Goal: Information Seeking & Learning: Check status

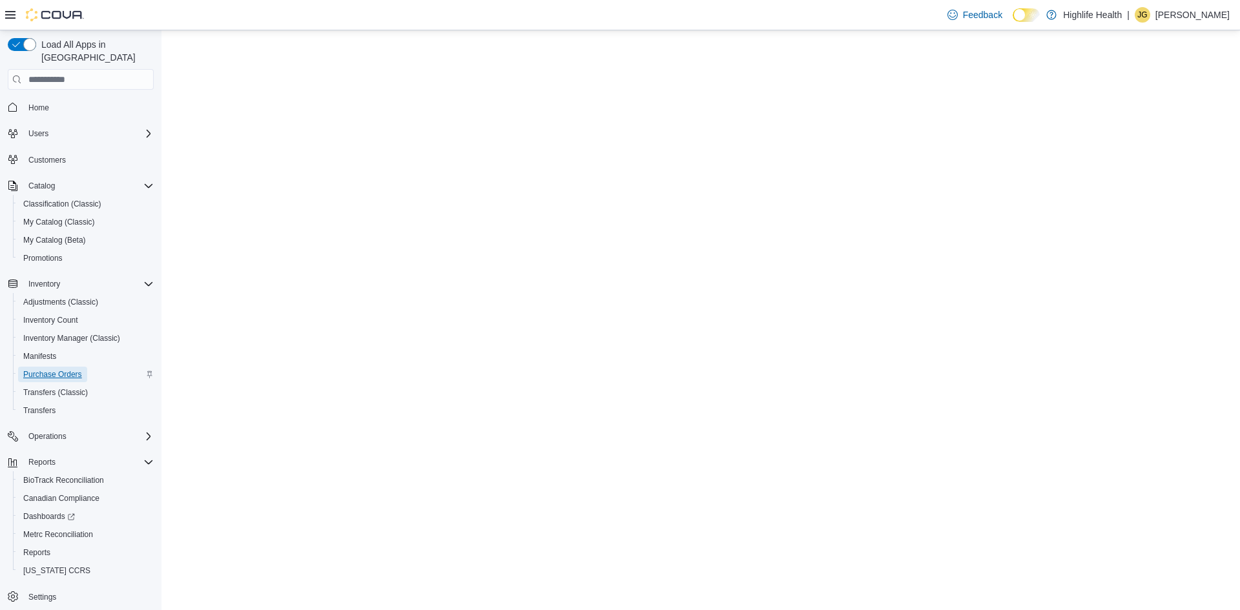
click at [71, 369] on span "Purchase Orders" at bounding box center [52, 374] width 59 height 10
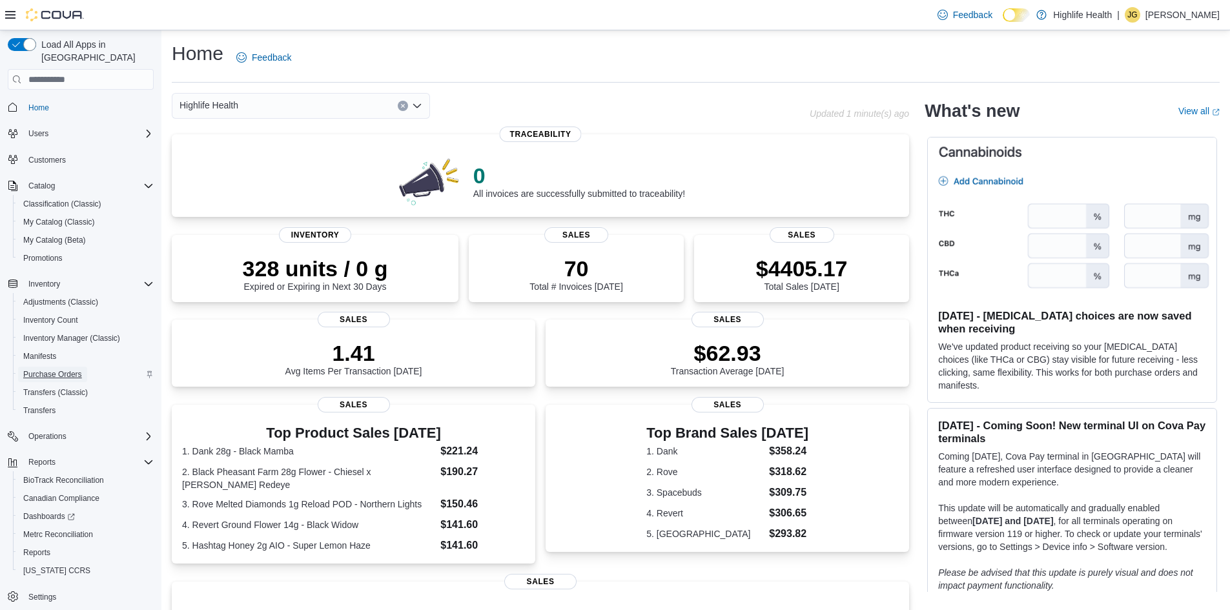
click at [67, 369] on span "Purchase Orders" at bounding box center [52, 374] width 59 height 10
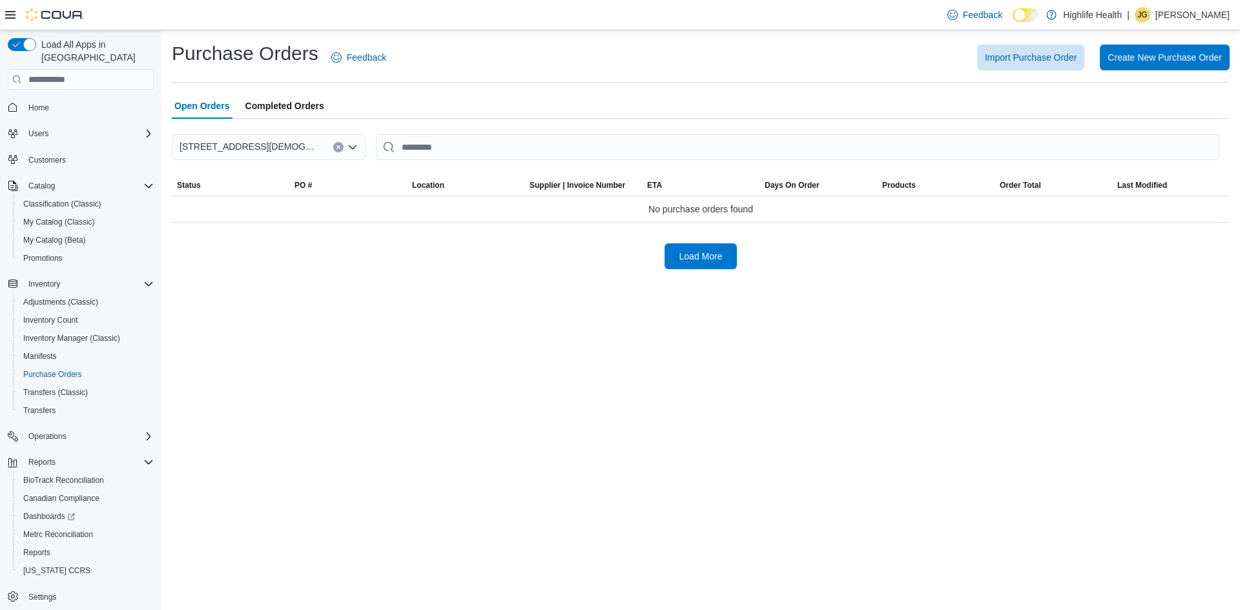
click at [292, 110] on span "Completed Orders" at bounding box center [284, 106] width 79 height 26
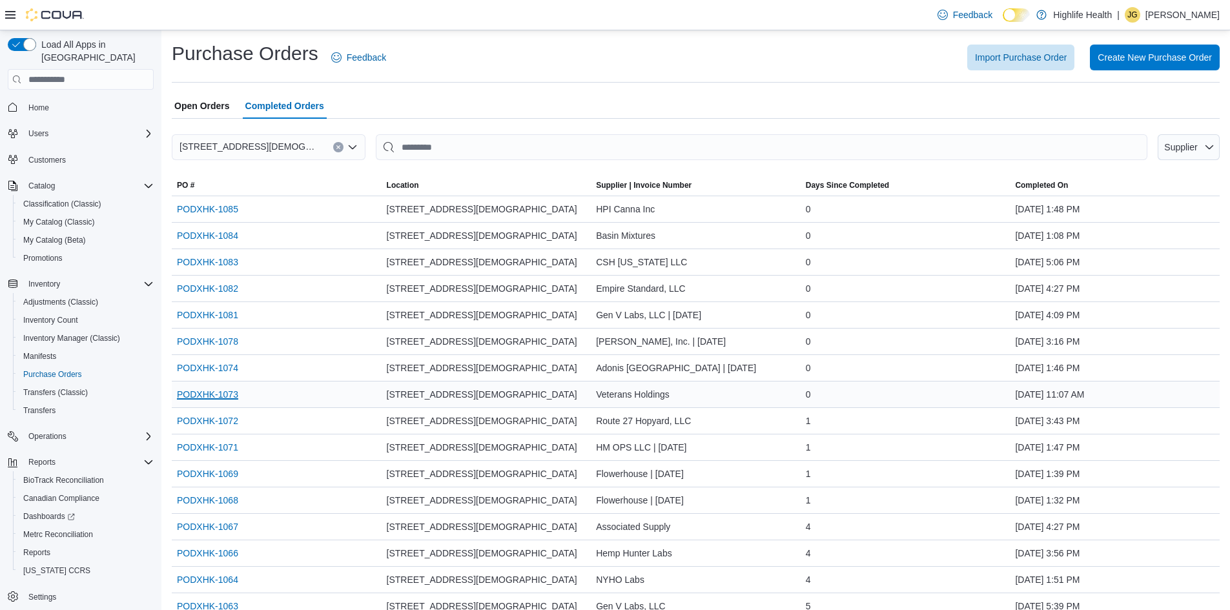
click at [198, 393] on link "PODXHK-1073" at bounding box center [207, 394] width 61 height 15
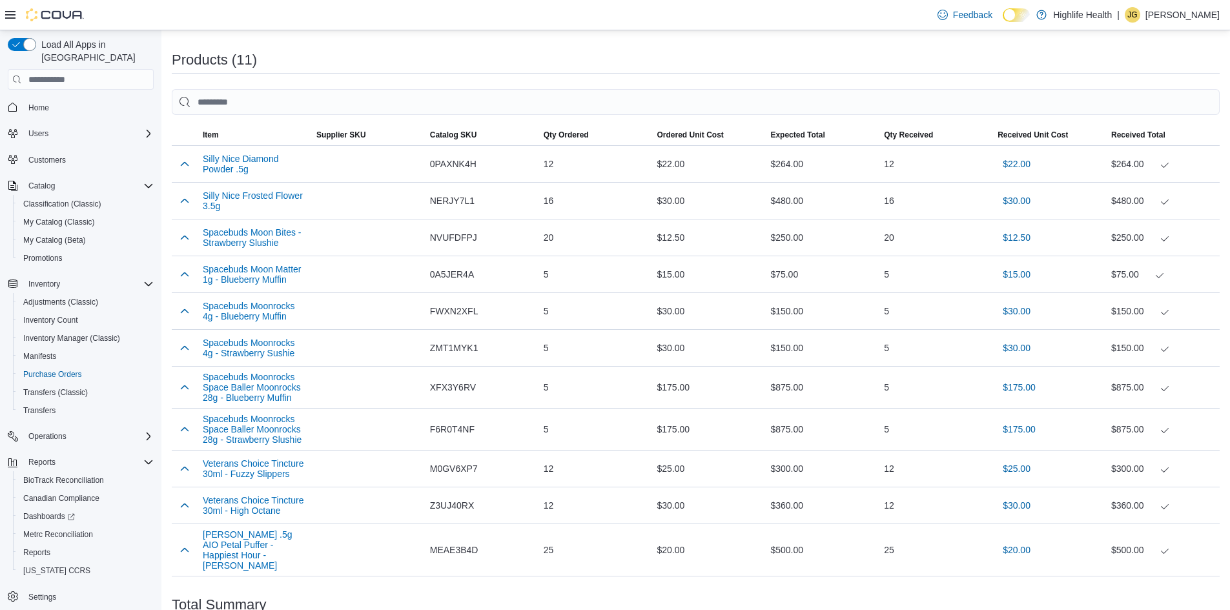
scroll to position [498, 0]
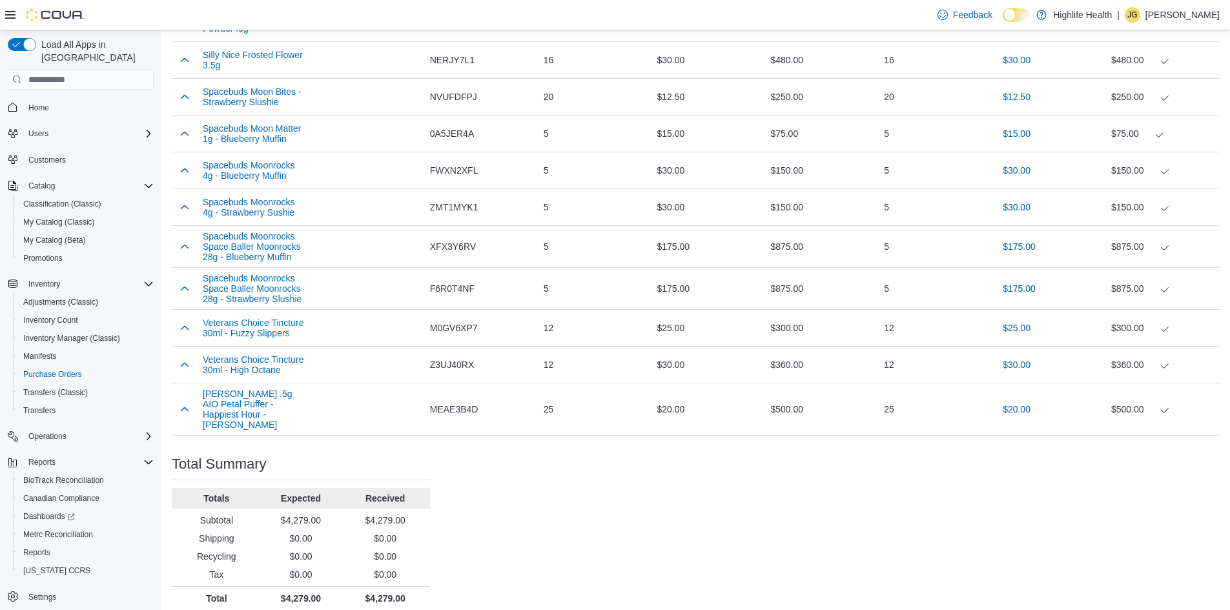
click at [56, 100] on span "Home" at bounding box center [88, 107] width 130 height 16
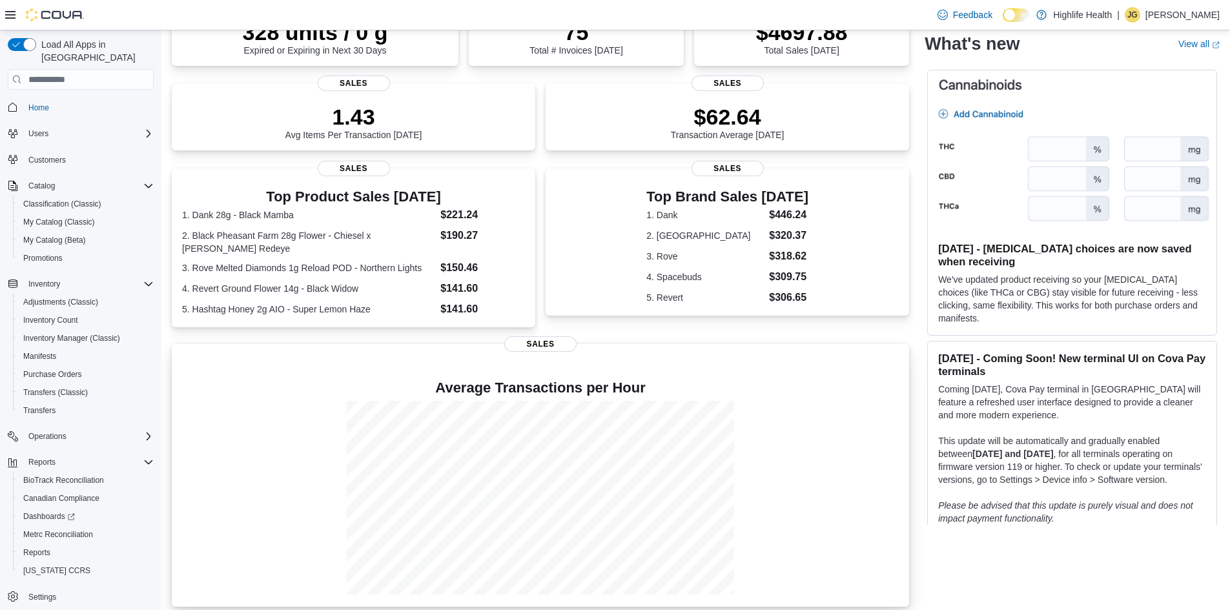
scroll to position [256, 0]
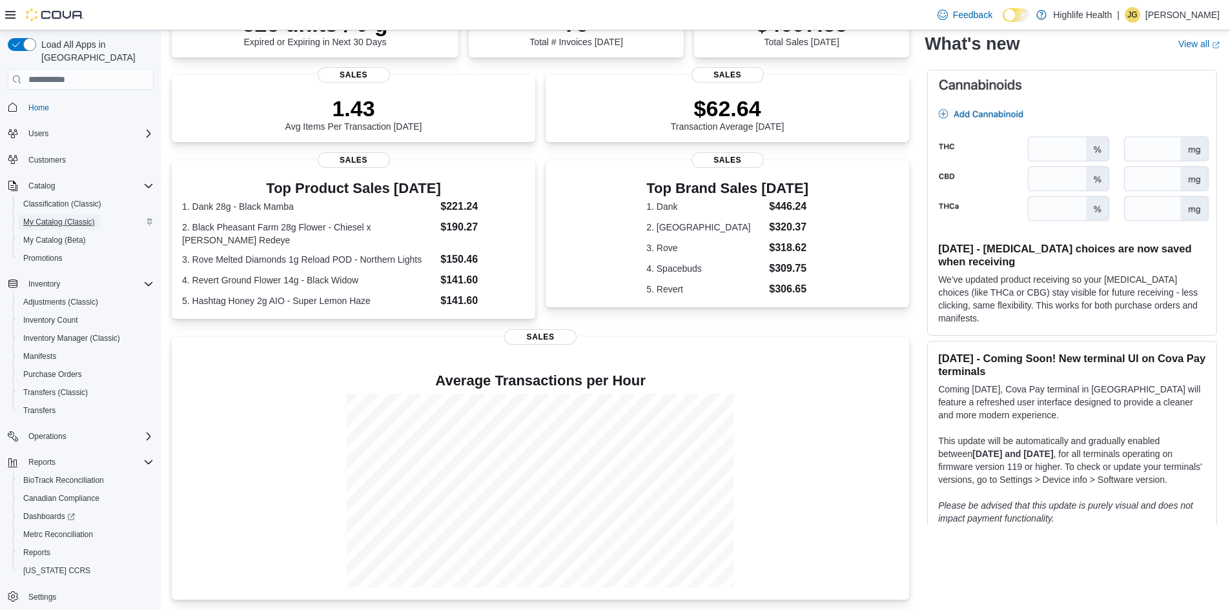
click at [75, 217] on span "My Catalog (Classic)" at bounding box center [59, 222] width 72 height 10
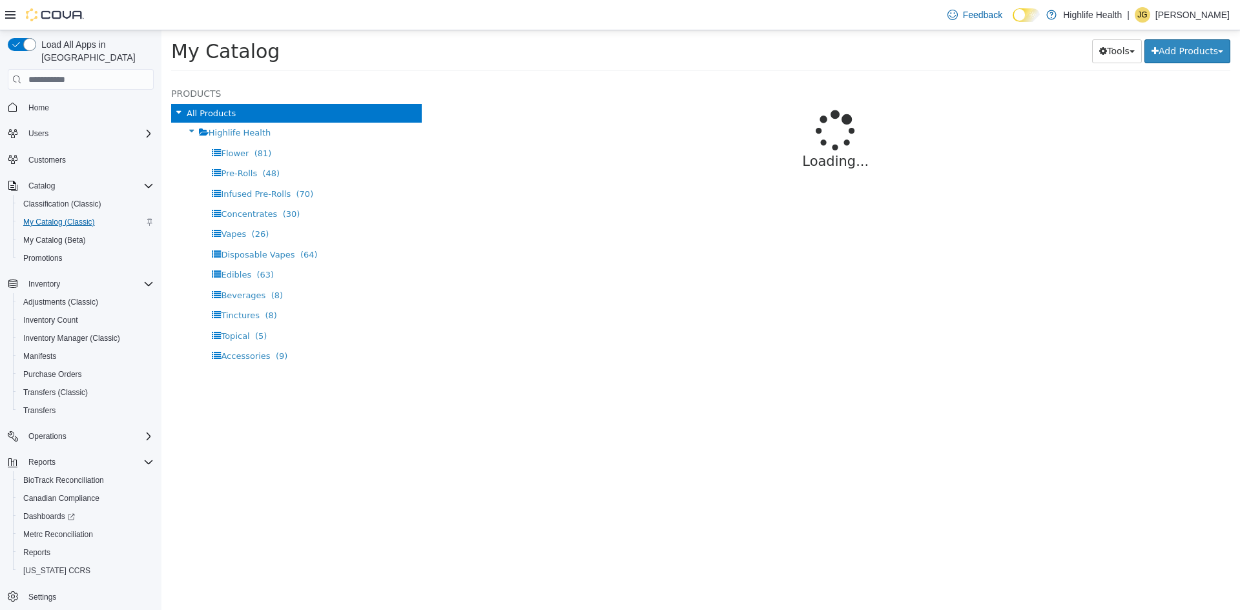
select select "**********"
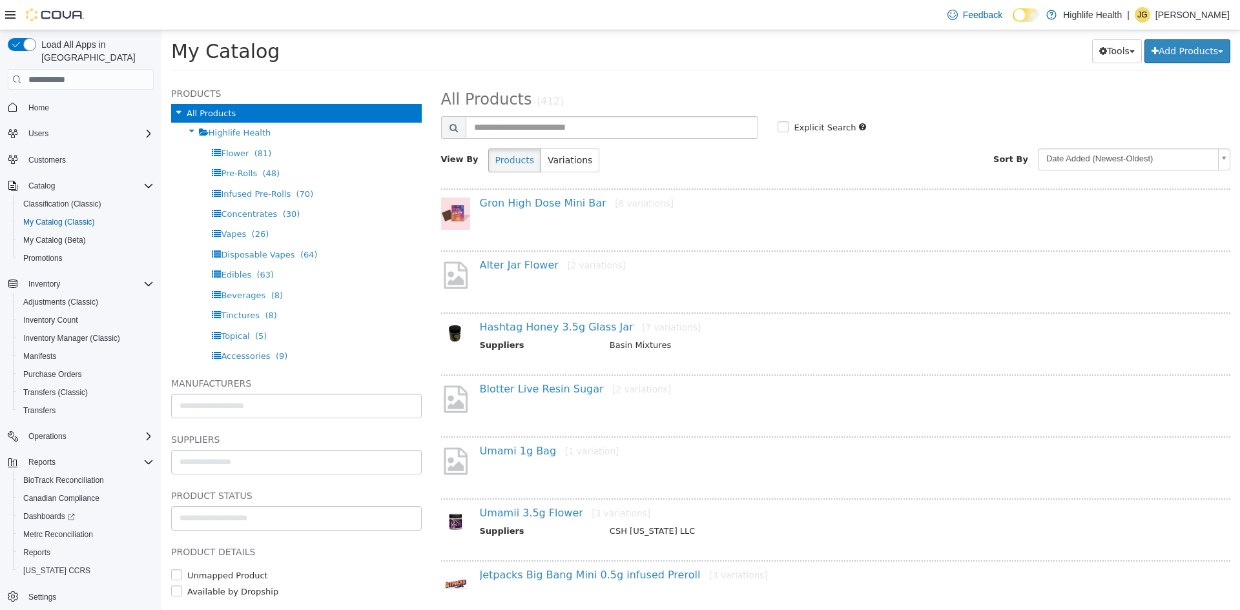
click at [58, 99] on span "Home" at bounding box center [88, 107] width 130 height 16
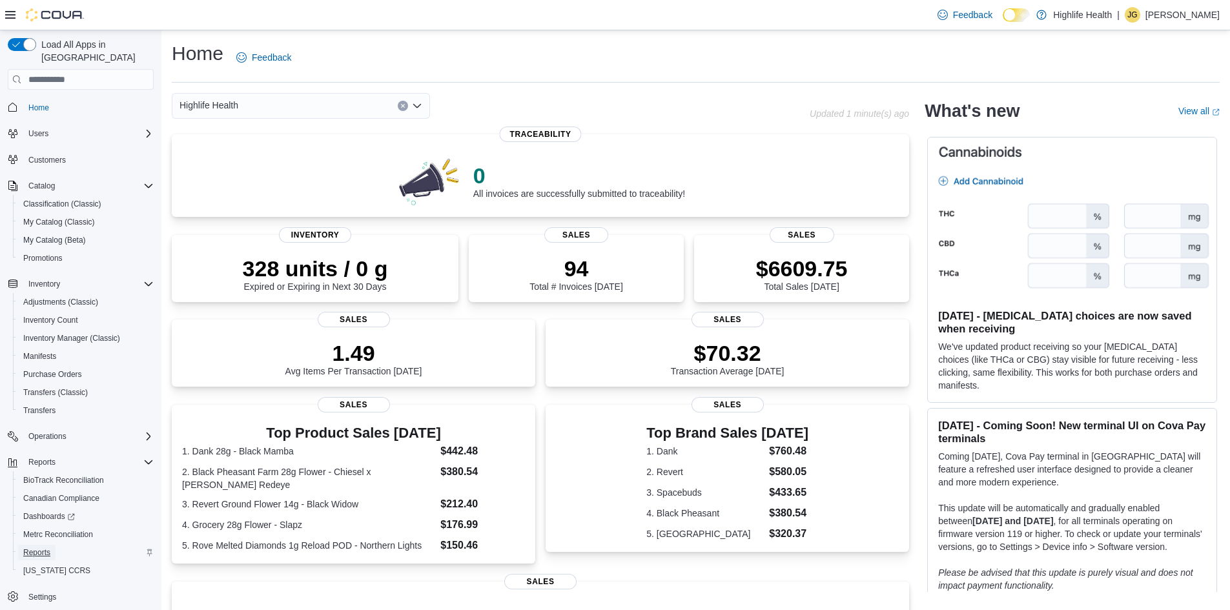
click at [39, 547] on span "Reports" at bounding box center [36, 552] width 27 height 10
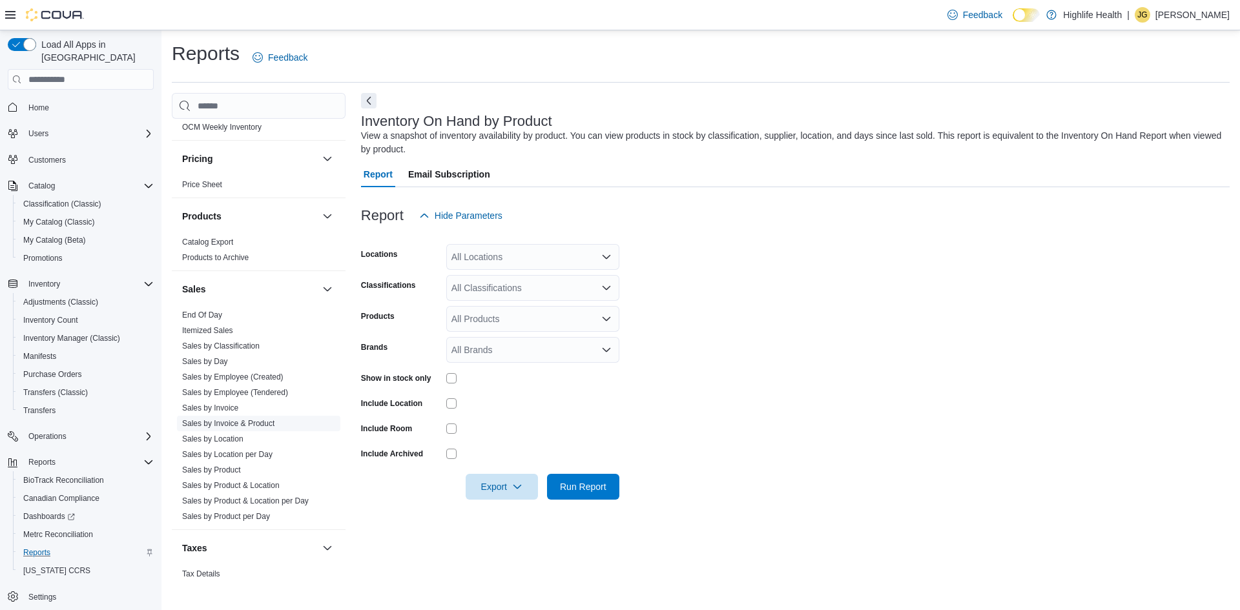
scroll to position [775, 0]
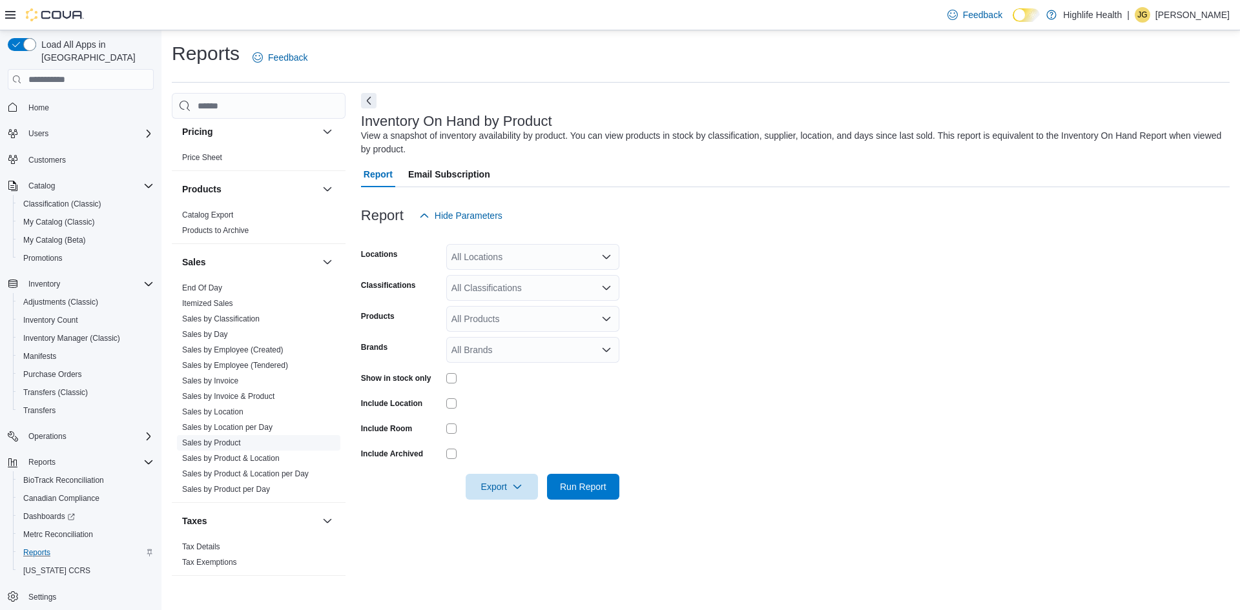
click at [238, 440] on link "Sales by Product" at bounding box center [211, 442] width 59 height 9
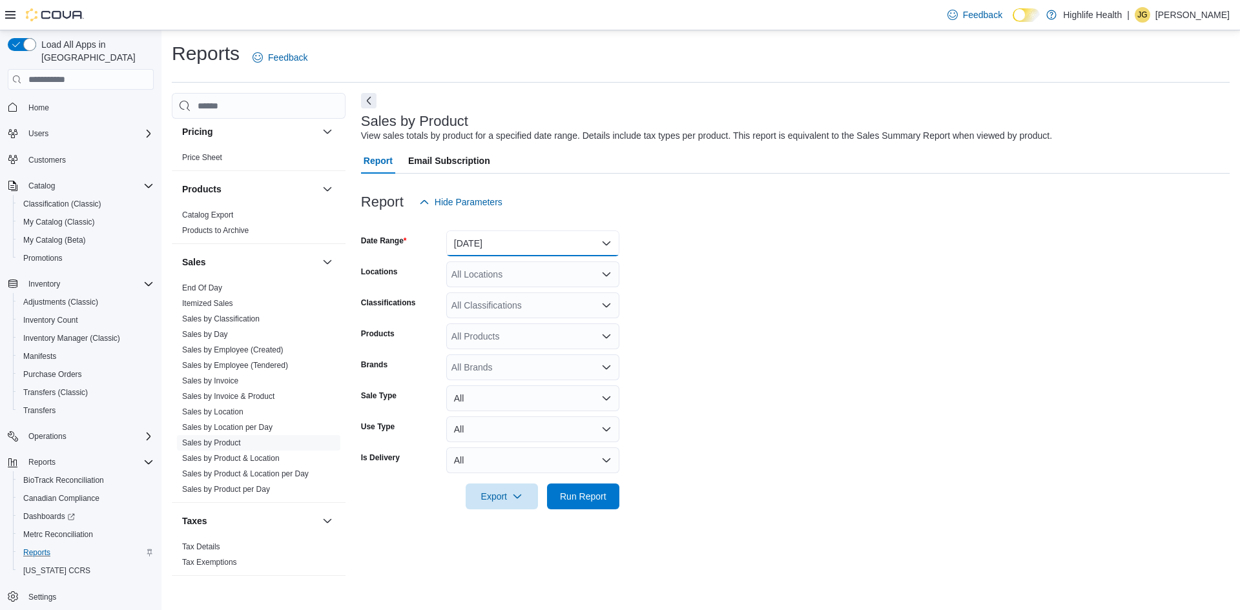
click at [606, 236] on button "[DATE]" at bounding box center [532, 243] width 173 height 26
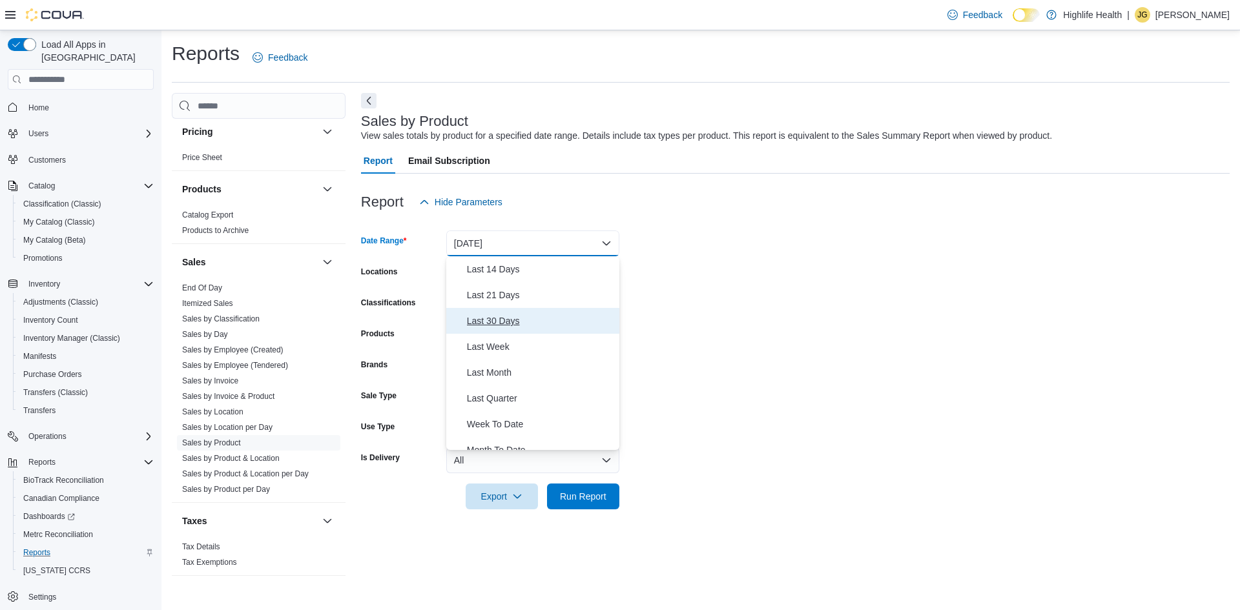
click at [531, 321] on span "Last 30 Days" at bounding box center [540, 320] width 147 height 15
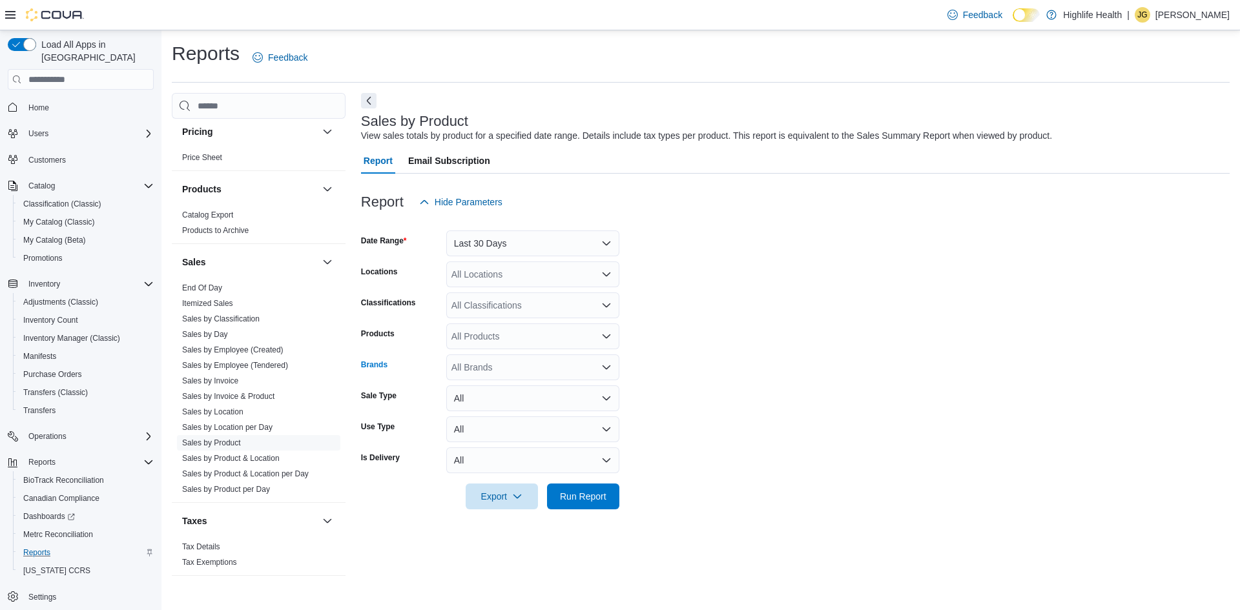
click at [477, 367] on div "All Brands" at bounding box center [532, 367] width 173 height 26
type input "**********"
click at [489, 390] on span "Flowerhouse" at bounding box center [533, 389] width 158 height 13
click at [788, 389] on form "Date Range Last 30 Days Locations All Locations Classifications All Classificat…" at bounding box center [795, 362] width 868 height 294
click at [516, 494] on icon "button" at bounding box center [517, 496] width 10 height 10
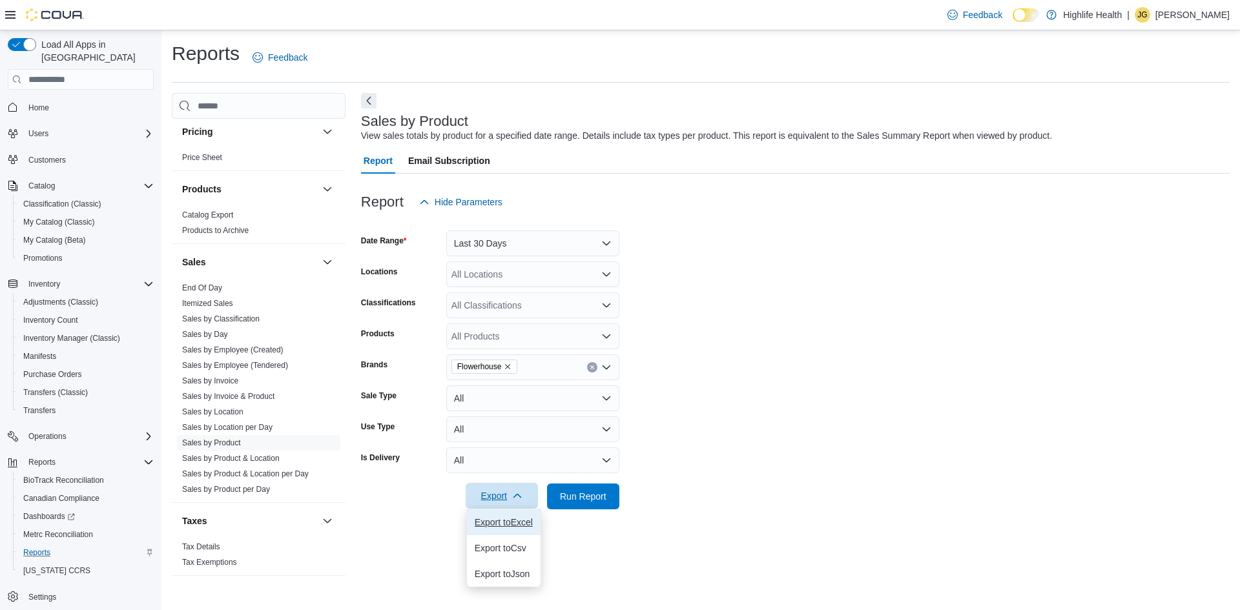
click at [517, 525] on span "Export to Excel" at bounding box center [504, 522] width 58 height 10
click at [43, 315] on span "Inventory Count" at bounding box center [50, 320] width 55 height 10
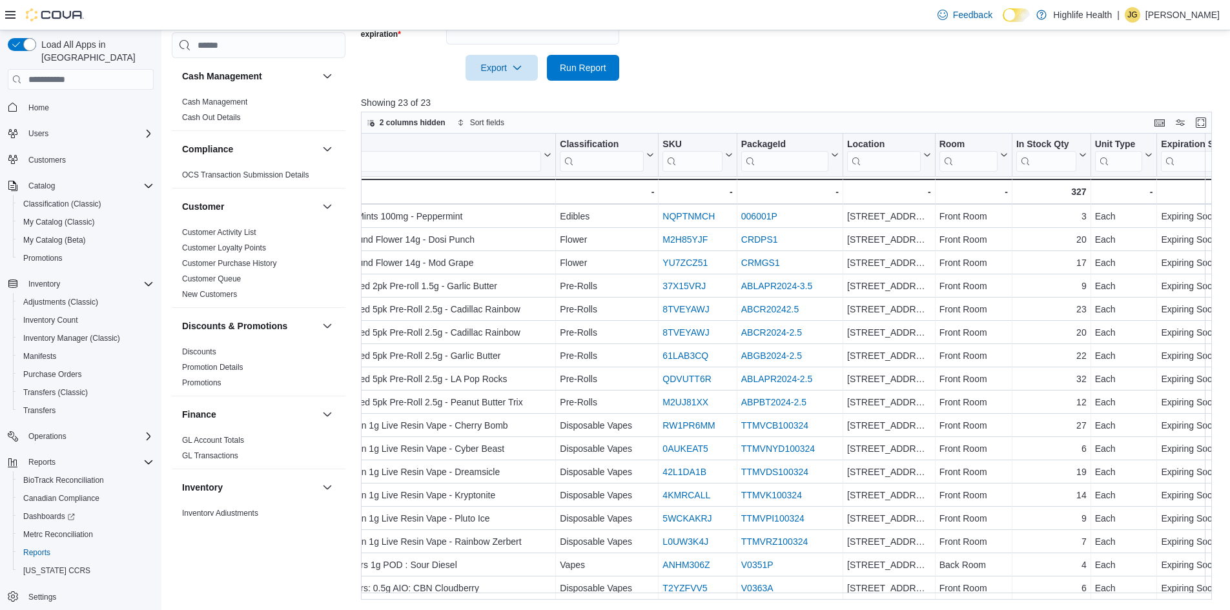
scroll to position [145, 0]
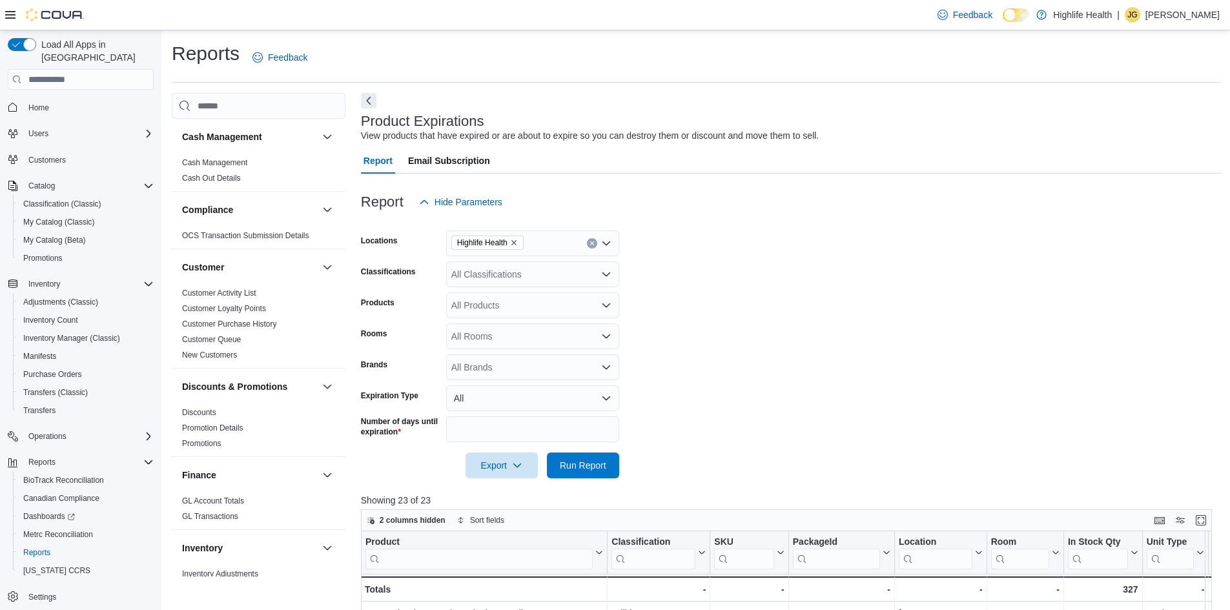
click at [45, 105] on div "Home" at bounding box center [81, 107] width 146 height 24
click at [44, 103] on span "Home" at bounding box center [38, 108] width 21 height 10
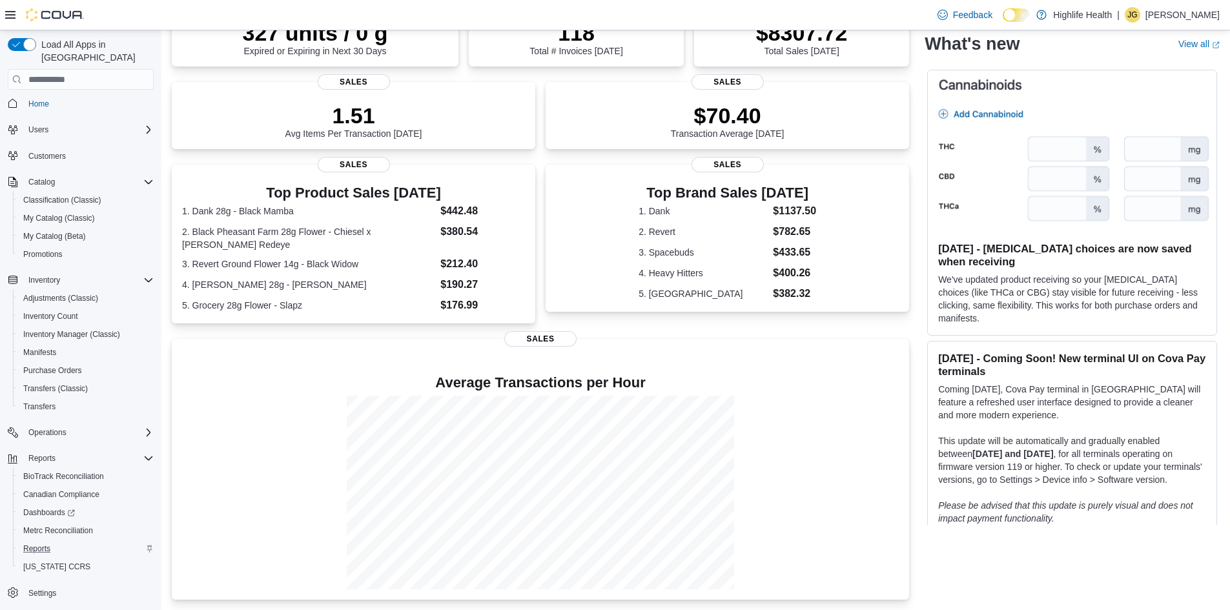
scroll to position [5, 0]
click at [34, 543] on span "Reports" at bounding box center [36, 548] width 27 height 10
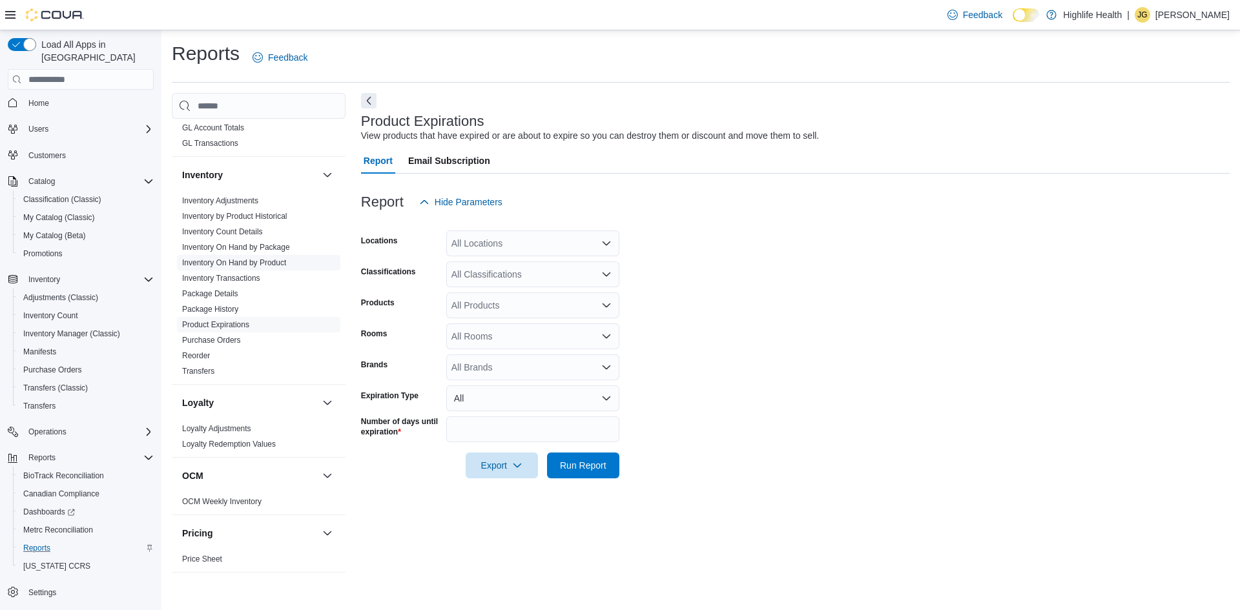
scroll to position [452, 0]
